Goal: Task Accomplishment & Management: Use online tool/utility

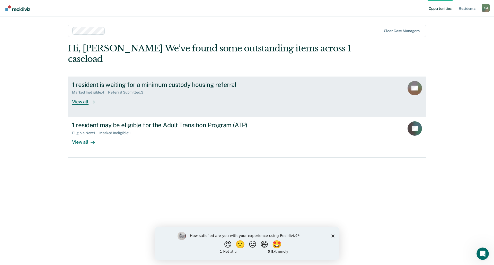
click at [81, 95] on div "View all" at bounding box center [86, 100] width 29 height 10
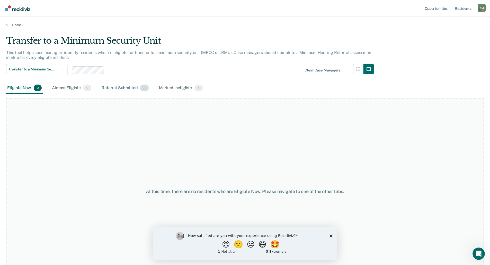
click at [145, 91] on span "3" at bounding box center [144, 88] width 8 height 7
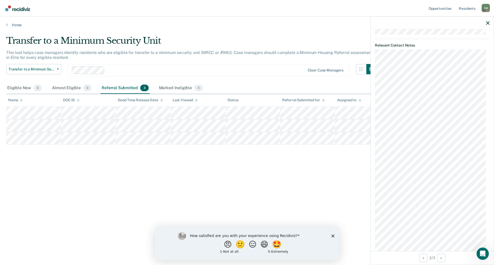
scroll to position [225, 0]
click at [481, 252] on icon "Open Intercom Messenger" at bounding box center [482, 253] width 8 height 8
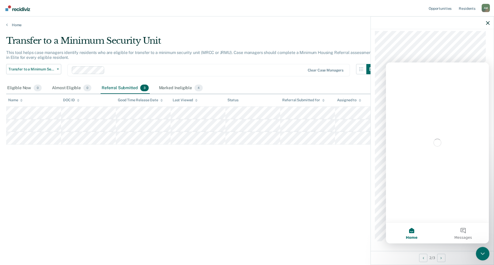
scroll to position [0, 0]
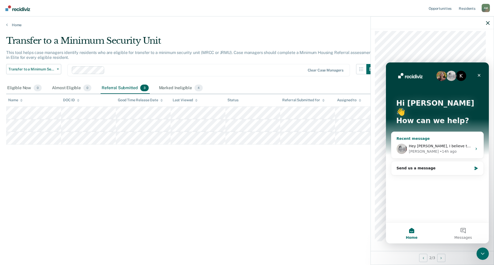
click at [436, 149] on div "[PERSON_NAME] • 14h ago" at bounding box center [440, 151] width 63 height 5
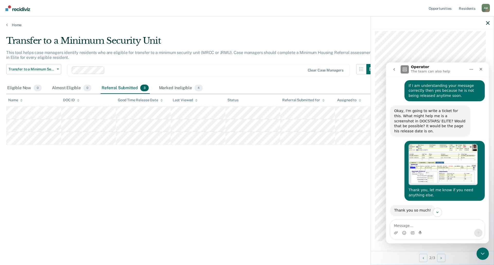
scroll to position [213, 0]
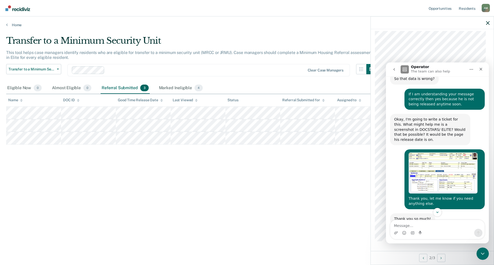
click at [454, 153] on img "Anna M. says…" at bounding box center [443, 173] width 69 height 41
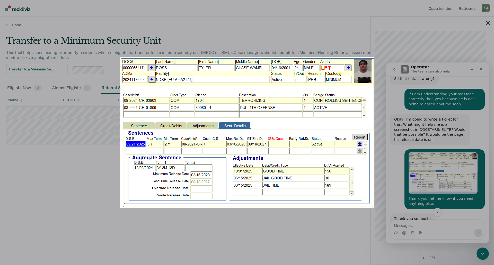
scroll to position [0, 0]
click at [454, 150] on div "Intercom messenger" at bounding box center [247, 132] width 494 height 265
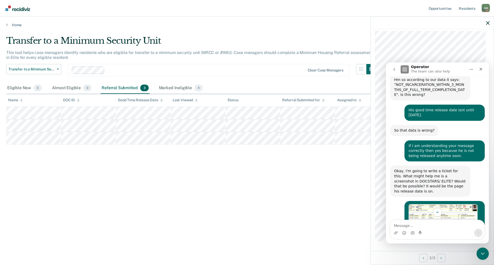
scroll to position [161, 0]
click at [478, 70] on div "Close" at bounding box center [481, 69] width 9 height 9
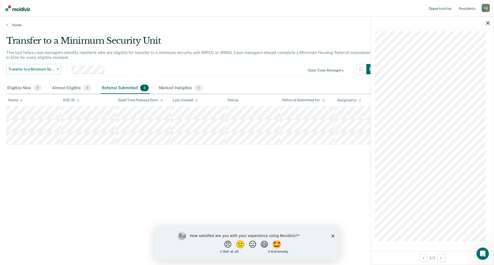
scroll to position [264, 0]
click at [487, 25] on div at bounding box center [432, 22] width 123 height 13
click at [488, 23] on icon "button" at bounding box center [488, 23] width 4 height 4
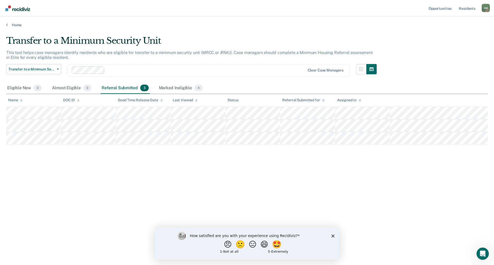
click at [334, 236] on icon "Close survey" at bounding box center [333, 236] width 3 height 3
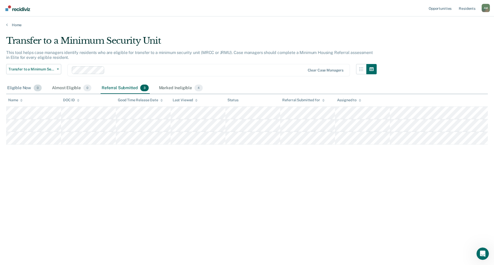
click at [21, 86] on div "Eligible Now 0" at bounding box center [24, 88] width 37 height 11
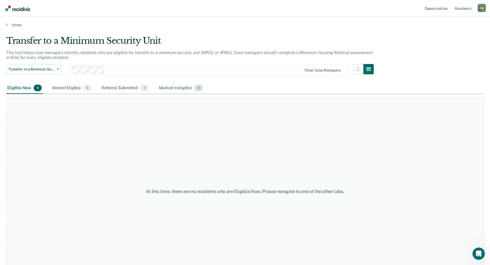
click at [174, 88] on div "Marked Ineligible 4" at bounding box center [181, 88] width 46 height 11
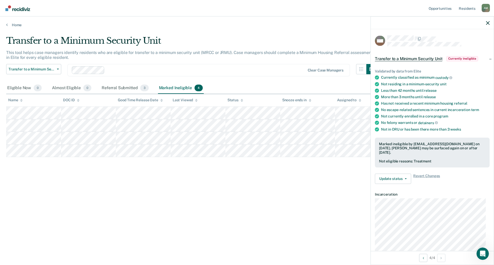
click at [491, 25] on div at bounding box center [432, 22] width 123 height 13
click at [261, 170] on div "Transfer to a Minimum Security Unit This tool helps case managers identify resi…" at bounding box center [247, 131] width 482 height 191
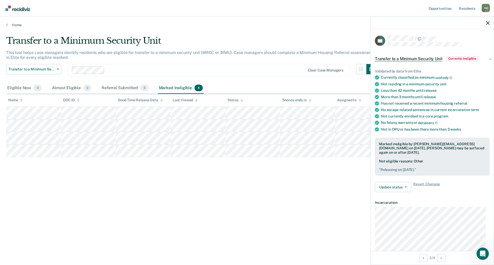
click at [490, 25] on div at bounding box center [432, 22] width 123 height 13
click at [488, 23] on icon "button" at bounding box center [488, 23] width 4 height 4
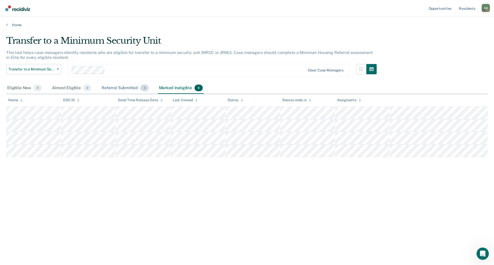
click at [114, 93] on div "Referral Submitted 3" at bounding box center [125, 88] width 49 height 11
